Goal: Task Accomplishment & Management: Use online tool/utility

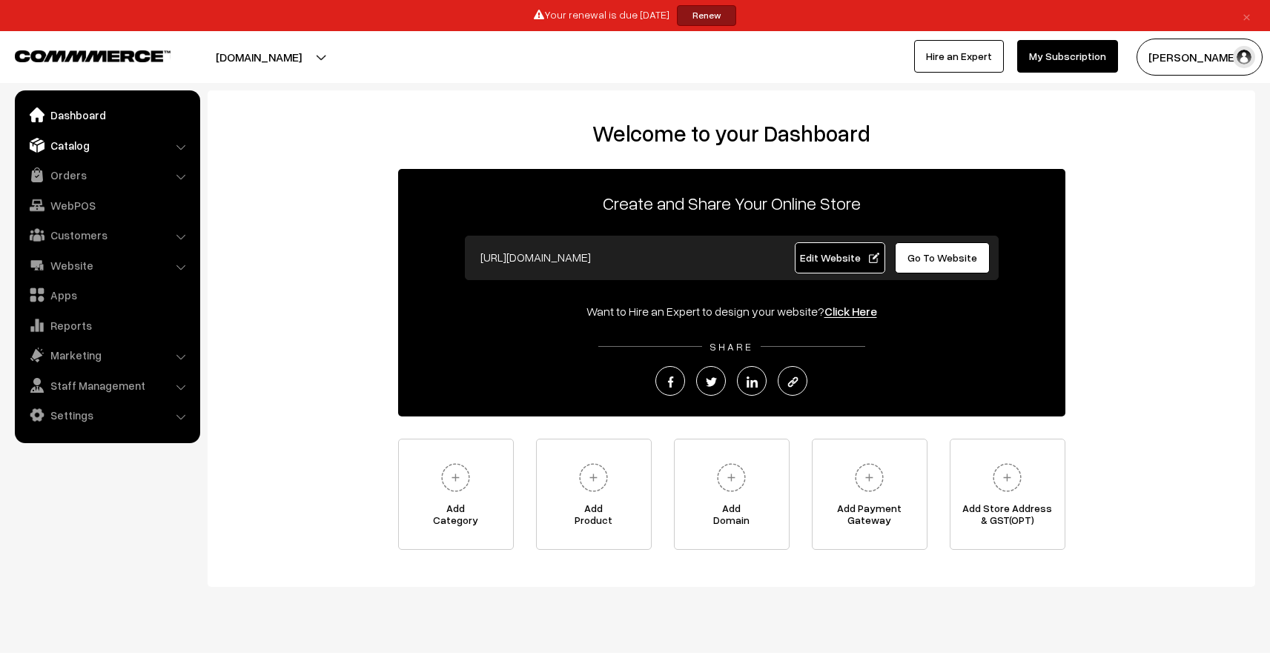
click at [58, 147] on link "Catalog" at bounding box center [107, 145] width 176 height 27
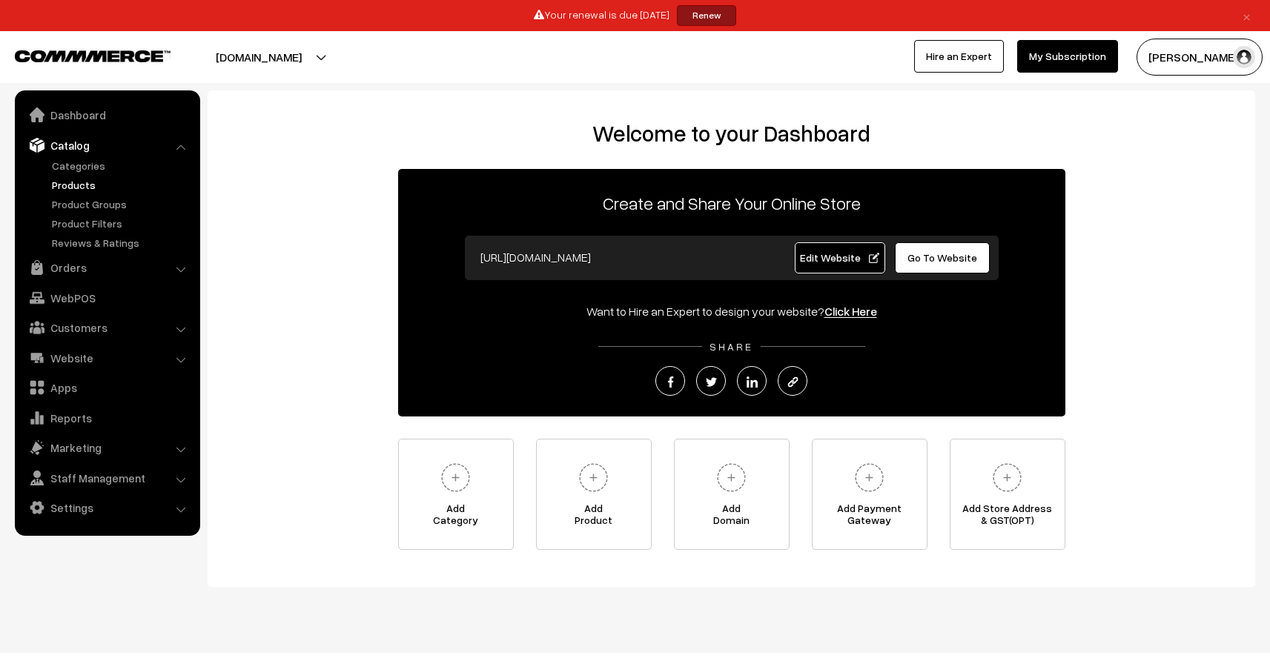
click at [68, 185] on link "Products" at bounding box center [121, 185] width 147 height 16
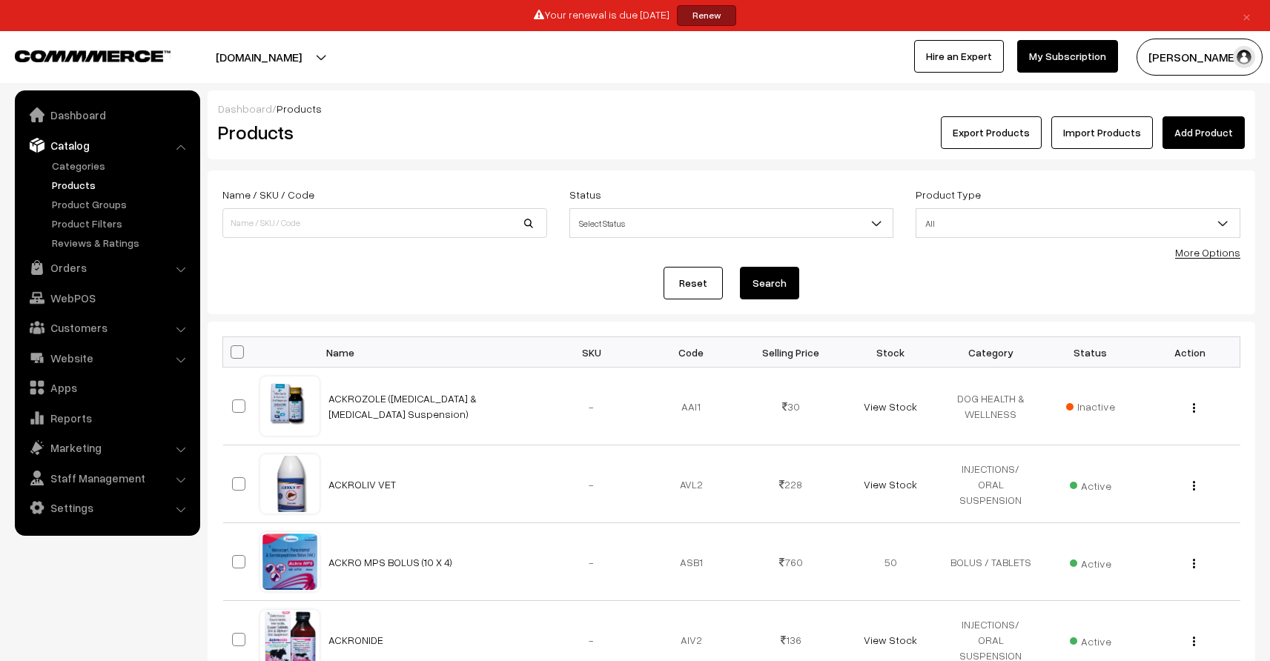
click at [1023, 139] on button "Export Products" at bounding box center [991, 132] width 101 height 33
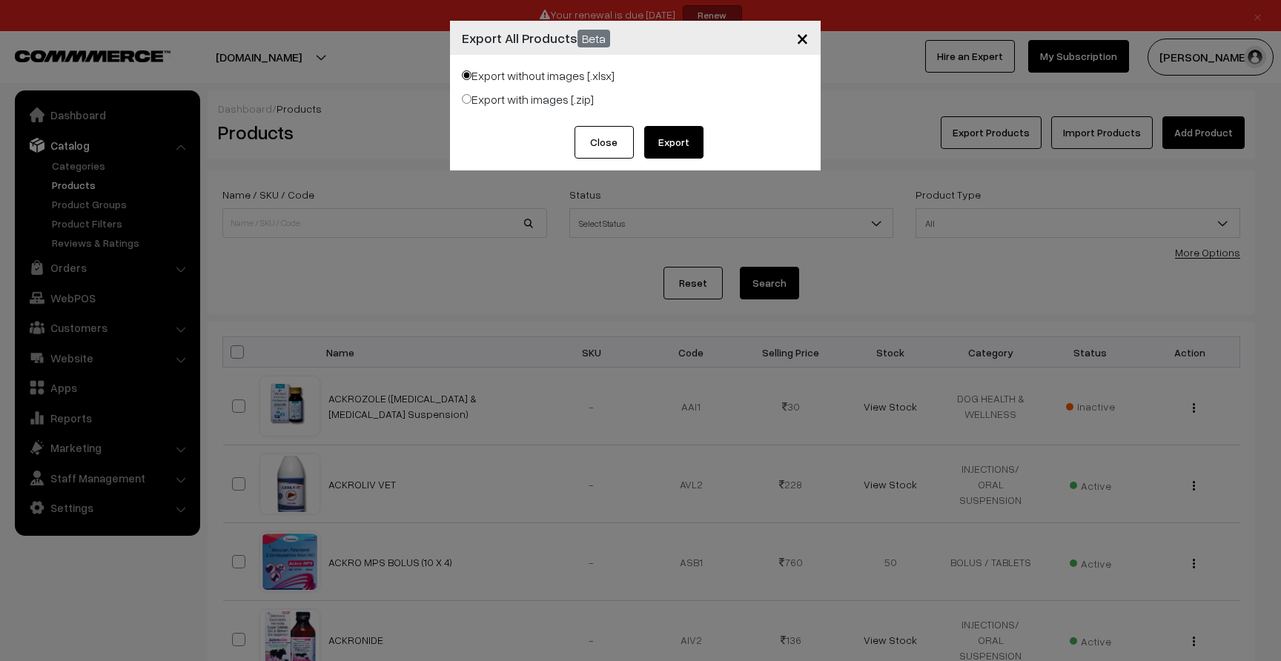
click at [466, 99] on input "Export with images [.zip]" at bounding box center [467, 99] width 10 height 10
radio input "true"
click at [468, 79] on input "Export without images [.xlsx]" at bounding box center [467, 75] width 10 height 10
radio input "true"
click at [686, 143] on button "Export" at bounding box center [673, 142] width 59 height 33
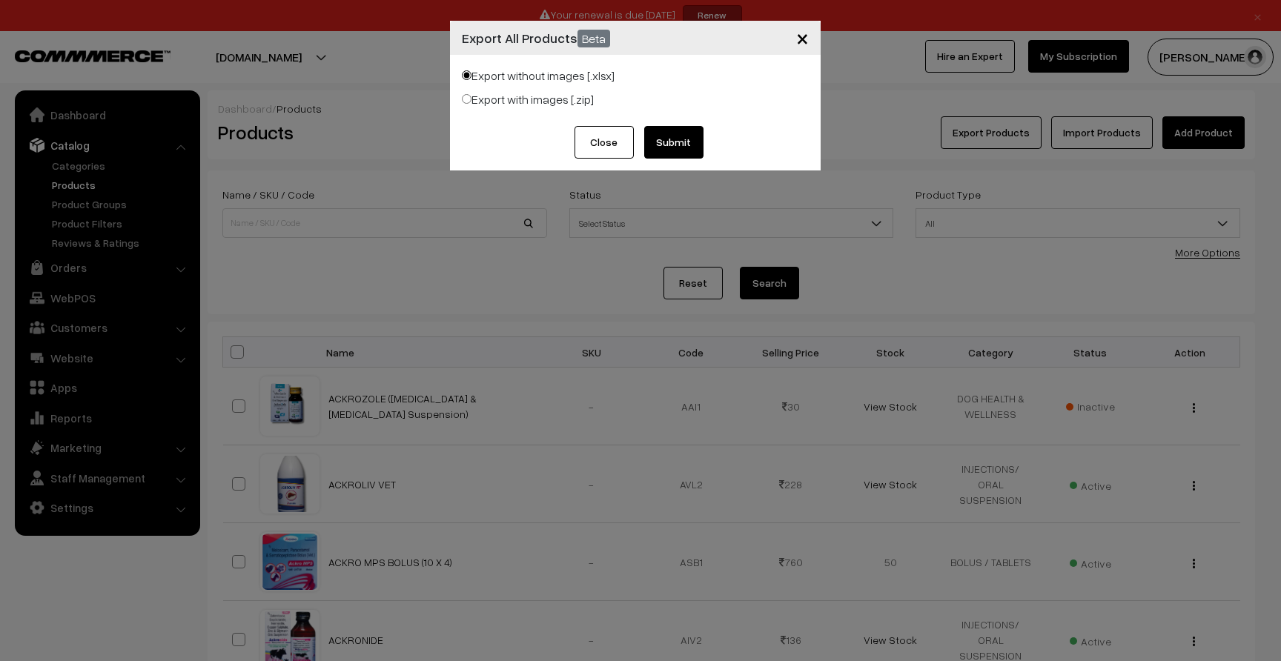
click at [613, 142] on button "Close" at bounding box center [604, 142] width 59 height 33
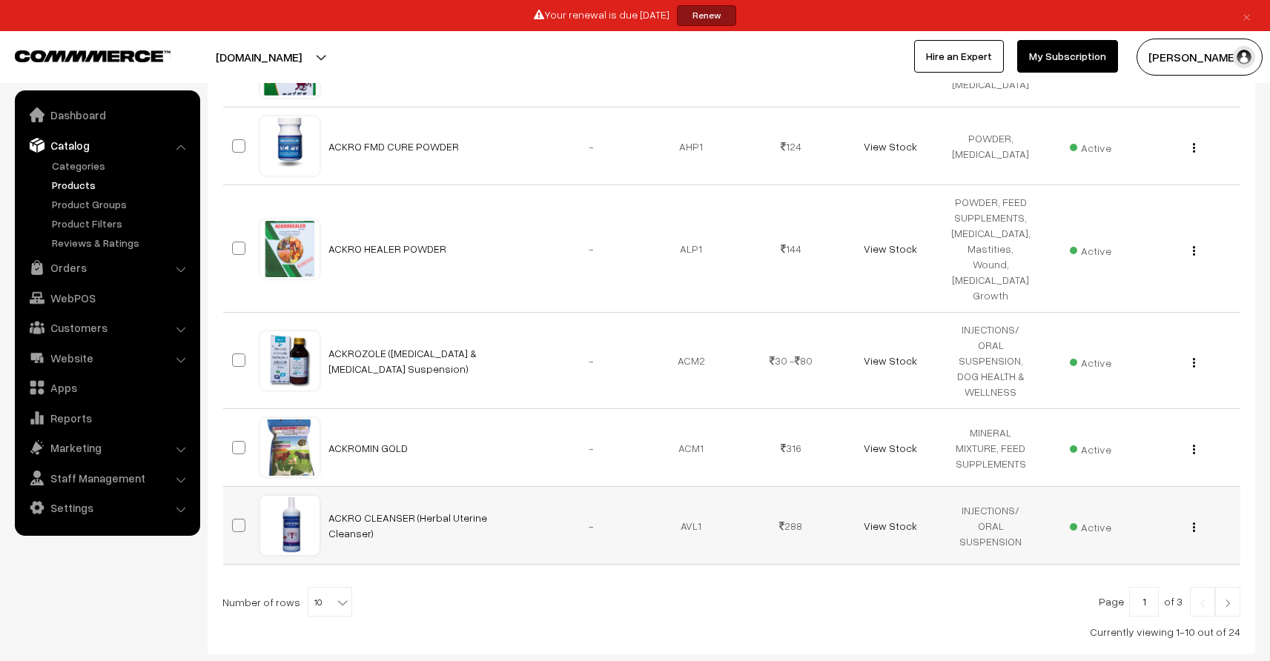
scroll to position [708, 0]
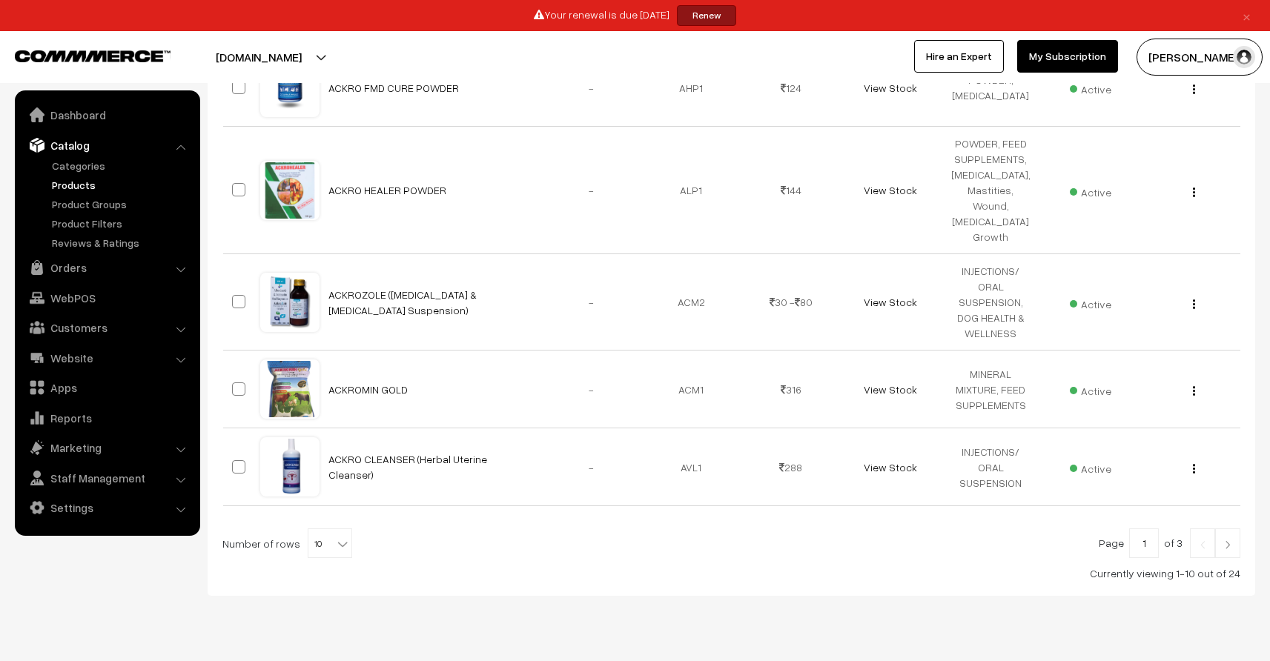
click at [335, 537] on b at bounding box center [342, 544] width 15 height 15
select select "60"
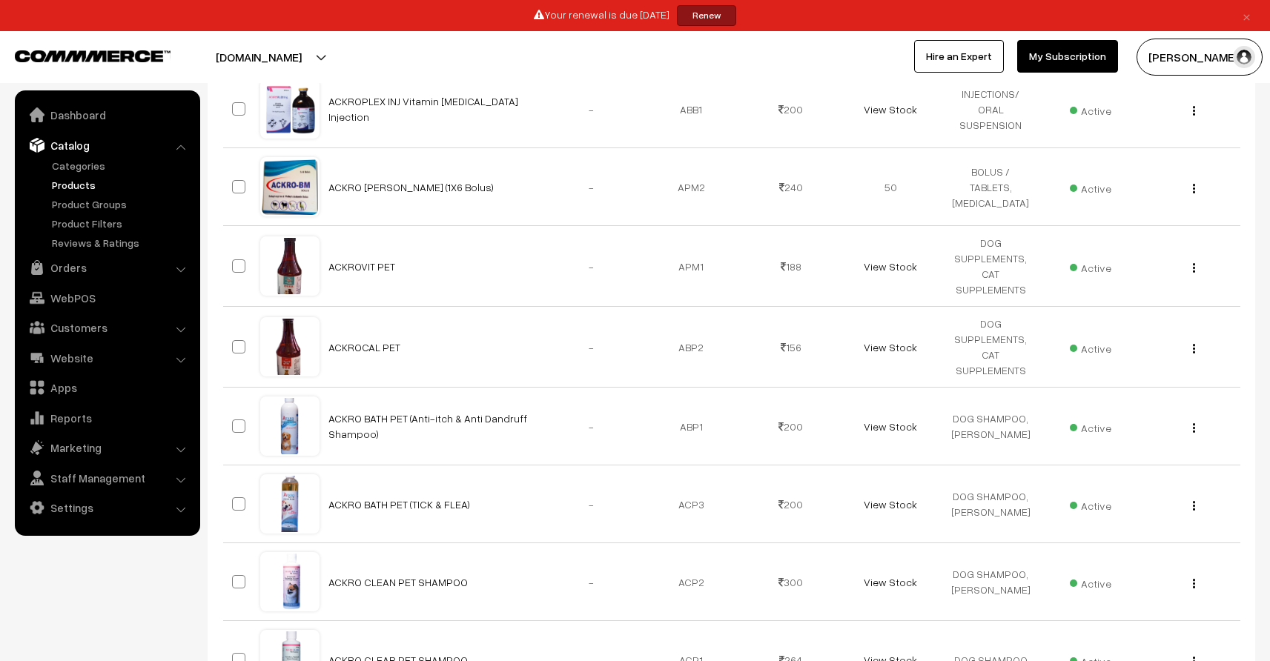
scroll to position [1753, 0]
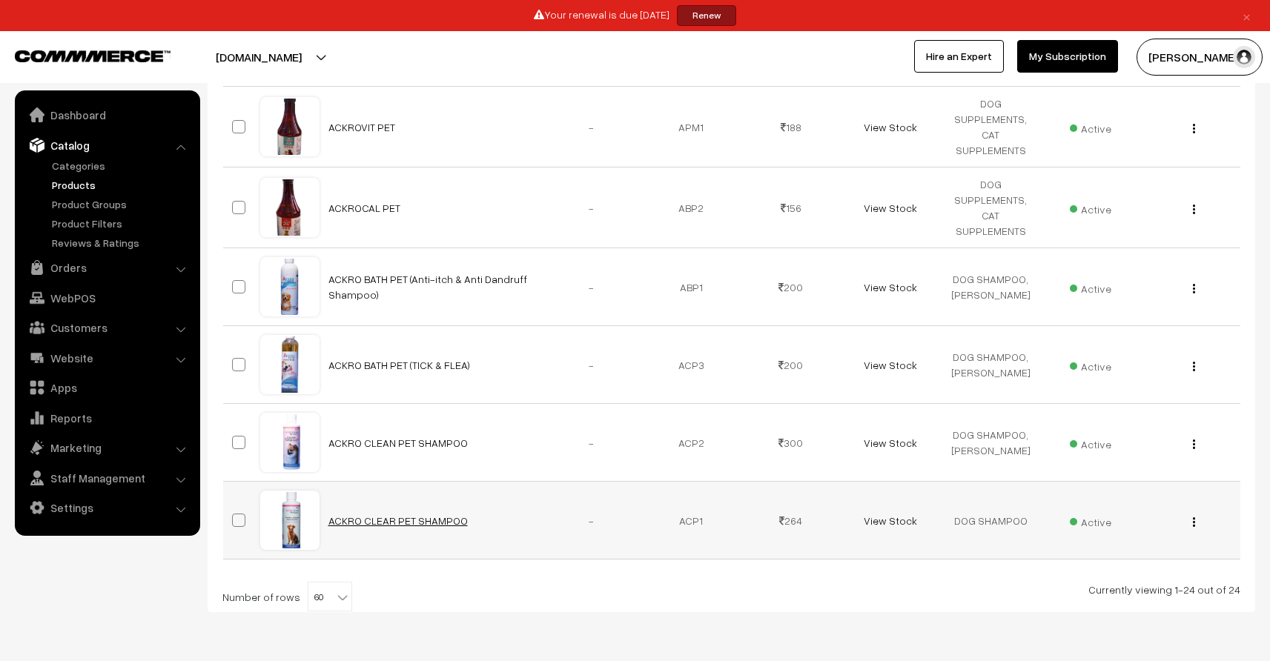
click at [440, 515] on link "ACKRO CLEAR PET SHAMPOO" at bounding box center [397, 521] width 139 height 13
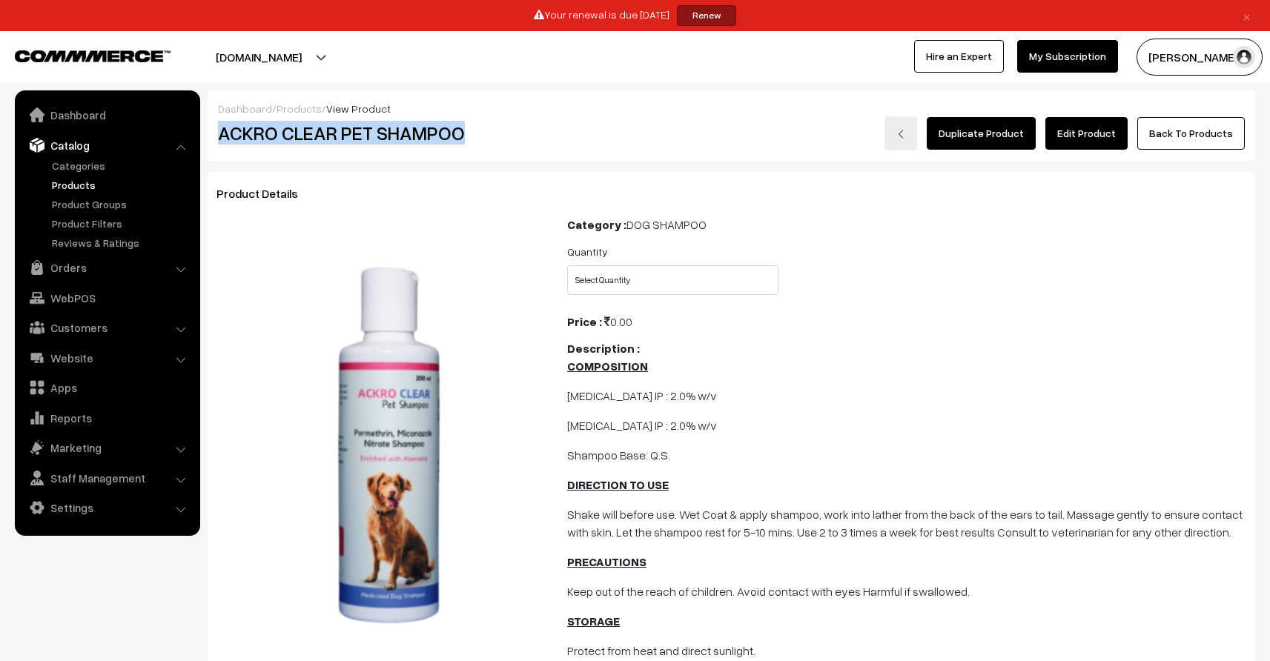
drag, startPoint x: 467, startPoint y: 130, endPoint x: 214, endPoint y: 128, distance: 253.6
click at [214, 128] on div "ACKRO CLEAR PET SHAMPOO" at bounding box center [382, 133] width 350 height 34
copy h2 "ACKRO CLEAR PET SHAMPOO"
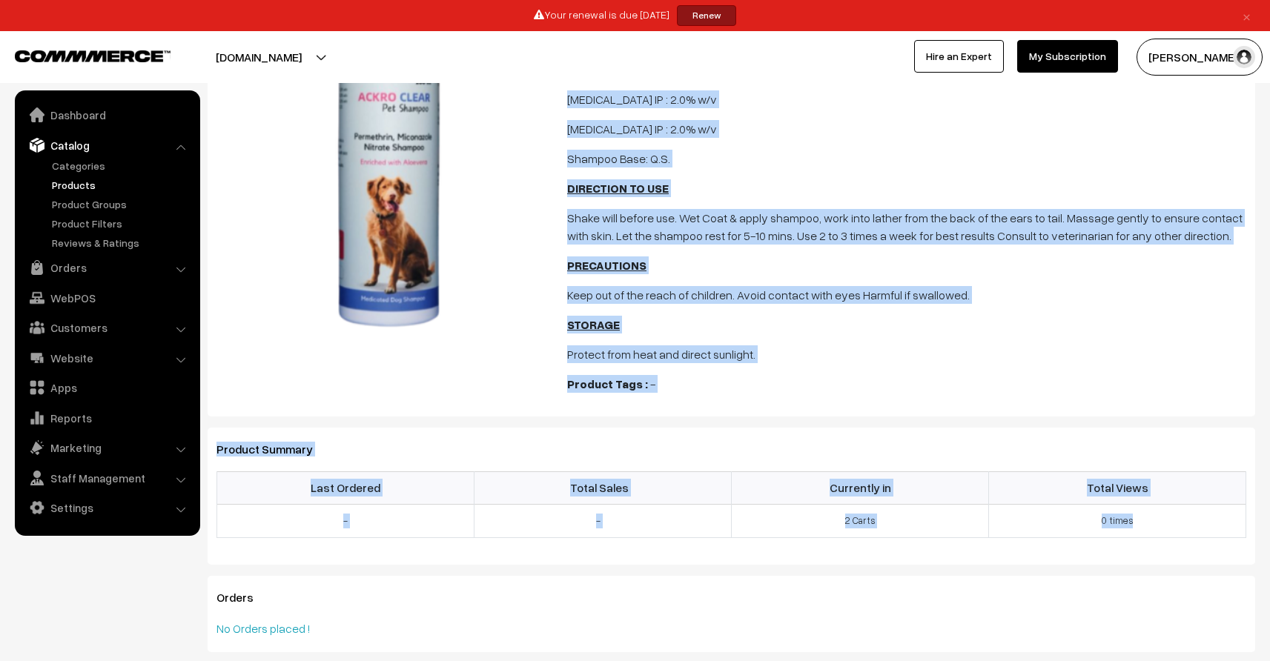
scroll to position [337, 0]
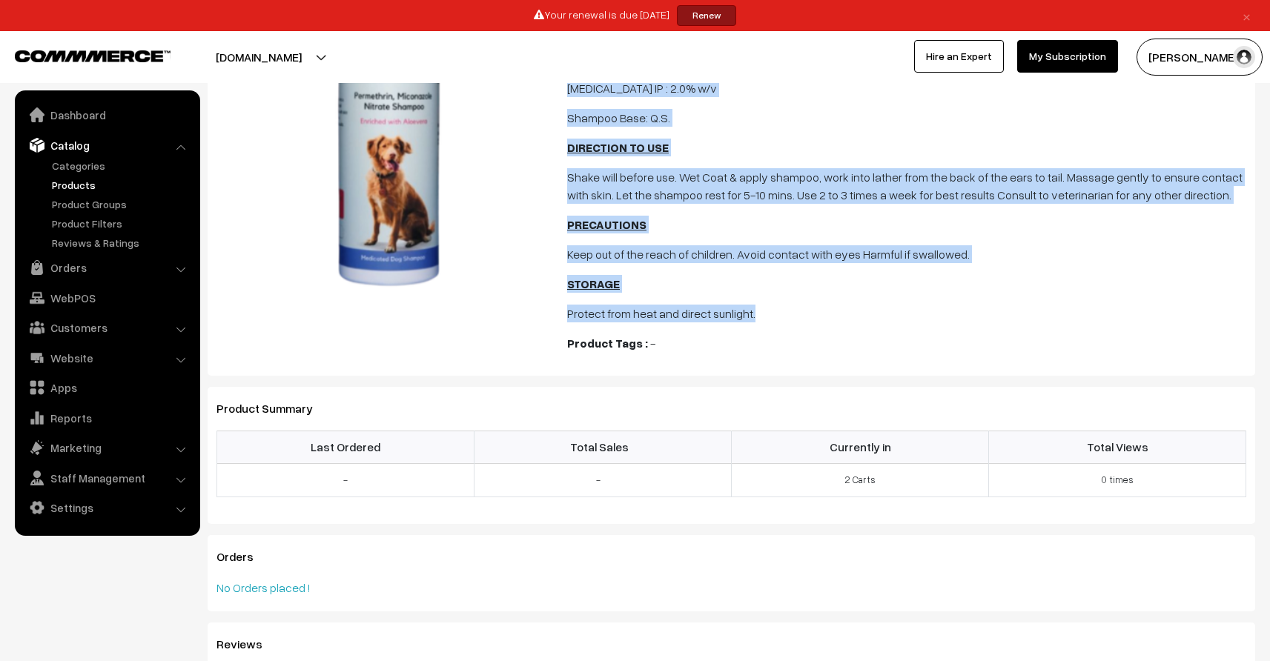
drag, startPoint x: 568, startPoint y: 365, endPoint x: 768, endPoint y: 312, distance: 207.0
click at [768, 312] on span "COMPOSITION [MEDICAL_DATA] IP : 2.0% w/v [MEDICAL_DATA] IP : 2.0% w/v [GEOGRAPH…" at bounding box center [906, 171] width 679 height 302
copy span "COMPOSITION [MEDICAL_DATA] IP : 2.0% w/v [MEDICAL_DATA] IP : 2.0% w/v [GEOGRAPH…"
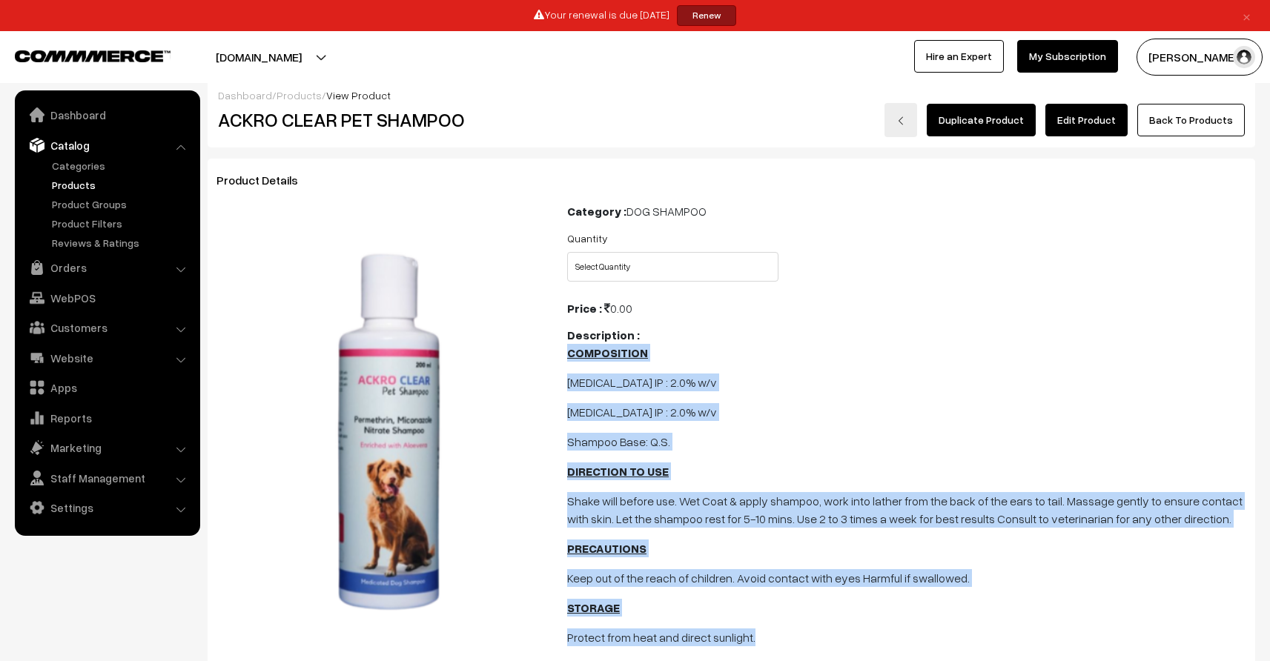
scroll to position [0, 0]
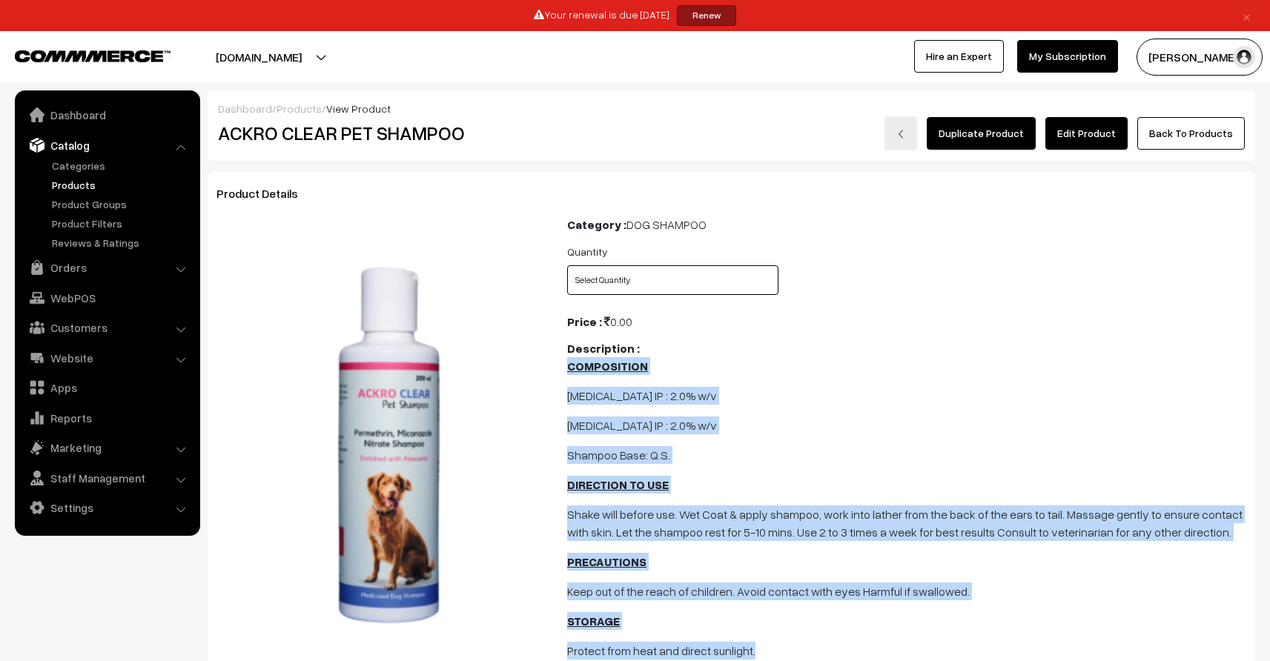
click at [664, 272] on select "Select Quantity 200 ml" at bounding box center [672, 280] width 211 height 30
click at [567, 265] on select "Select Quantity 200 ml" at bounding box center [672, 280] width 211 height 30
click at [664, 282] on select "Select Quantity 200 ml" at bounding box center [672, 280] width 211 height 30
select select "ACP1_2AH"
click at [567, 265] on select "Select Quantity 200 ml" at bounding box center [672, 280] width 211 height 30
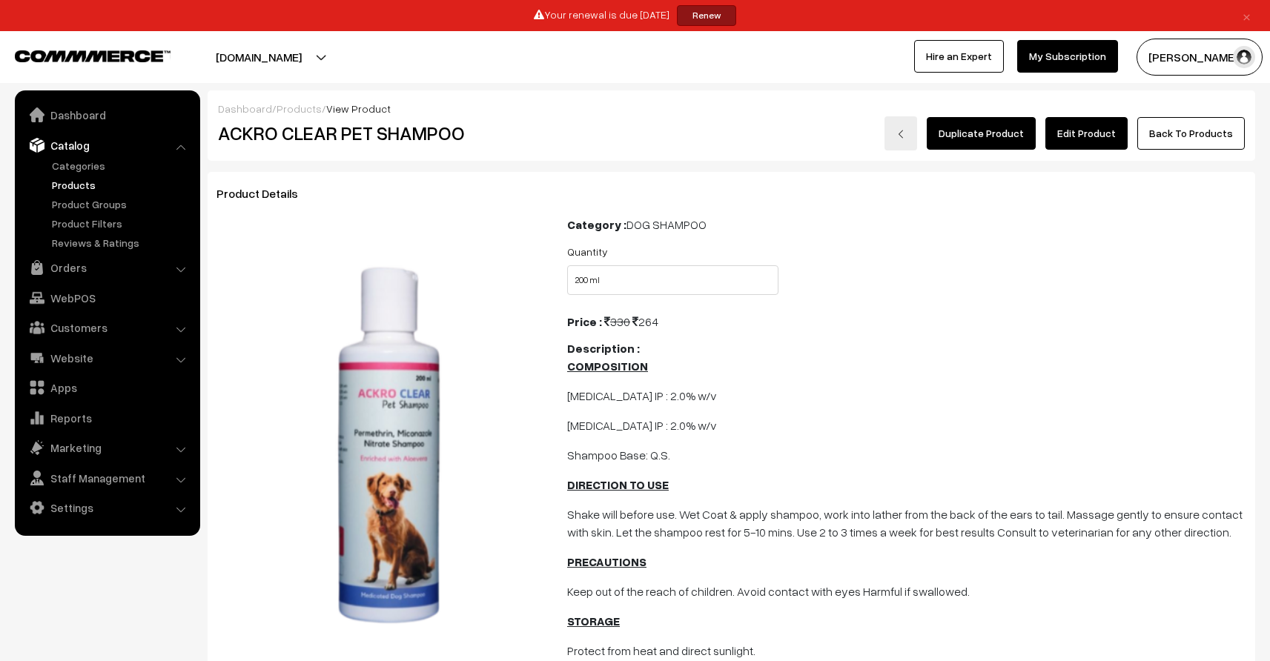
click at [650, 322] on div "Price : 330 264" at bounding box center [906, 322] width 679 height 18
copy div "264"
